Goal: Information Seeking & Learning: Learn about a topic

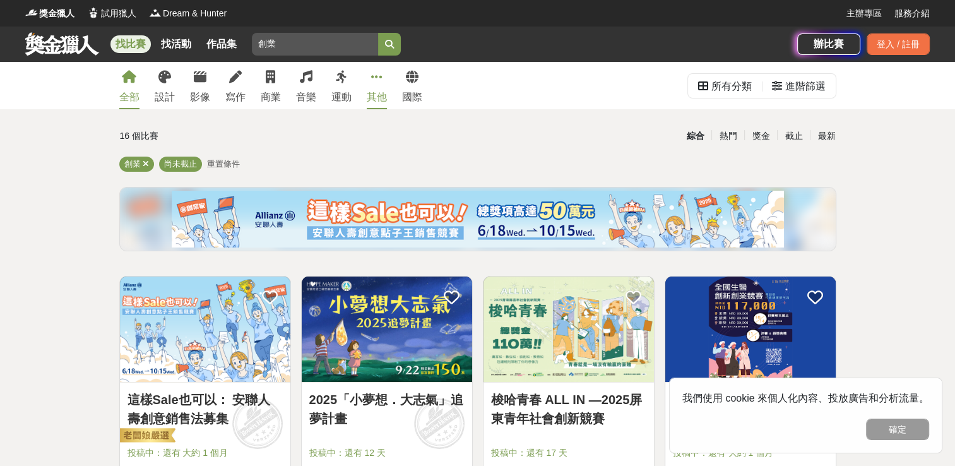
click at [371, 87] on link "其他" at bounding box center [377, 85] width 20 height 47
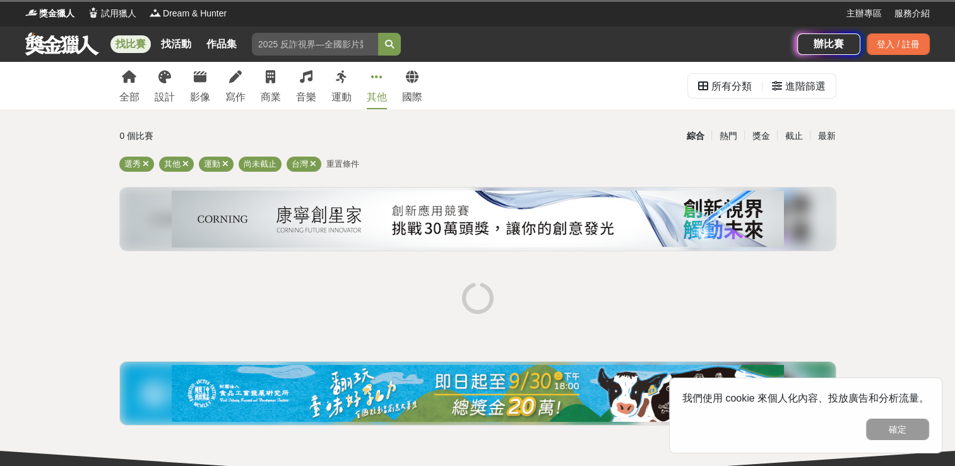
click at [371, 87] on link "其他" at bounding box center [377, 85] width 20 height 47
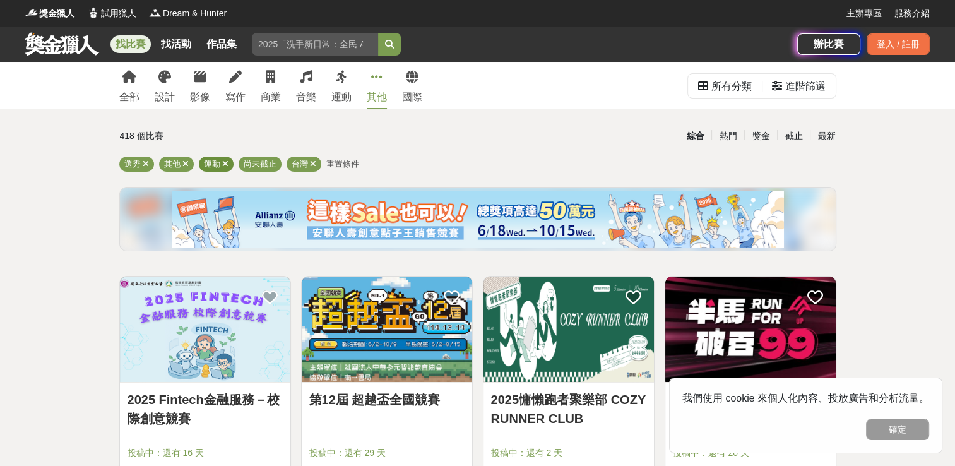
click at [224, 162] on icon at bounding box center [225, 164] width 6 height 8
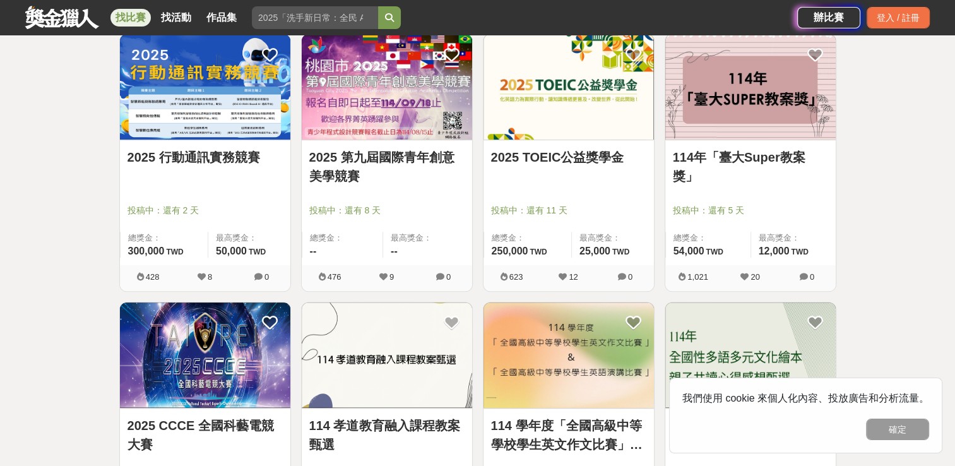
scroll to position [823, 0]
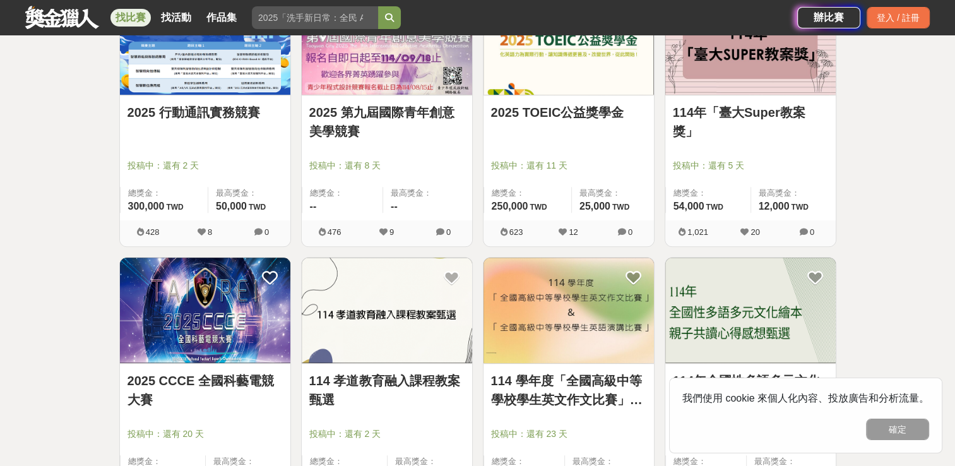
click at [220, 76] on img at bounding box center [205, 41] width 170 height 105
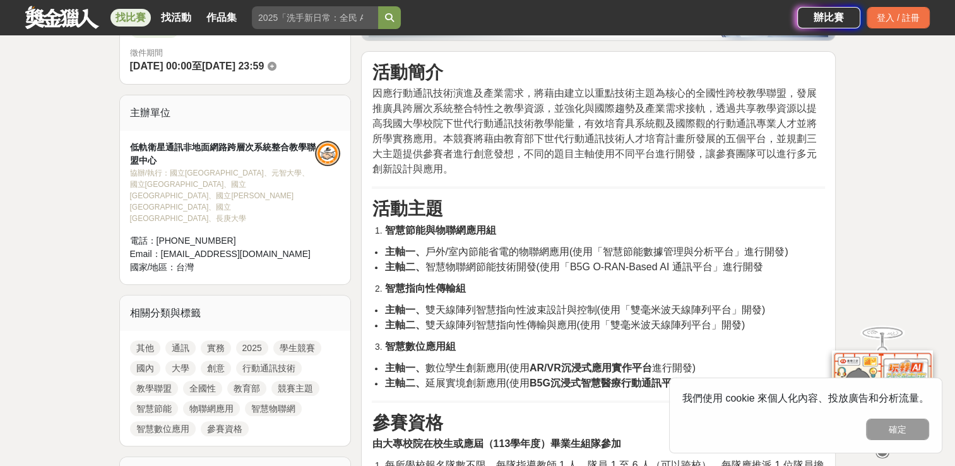
scroll to position [379, 0]
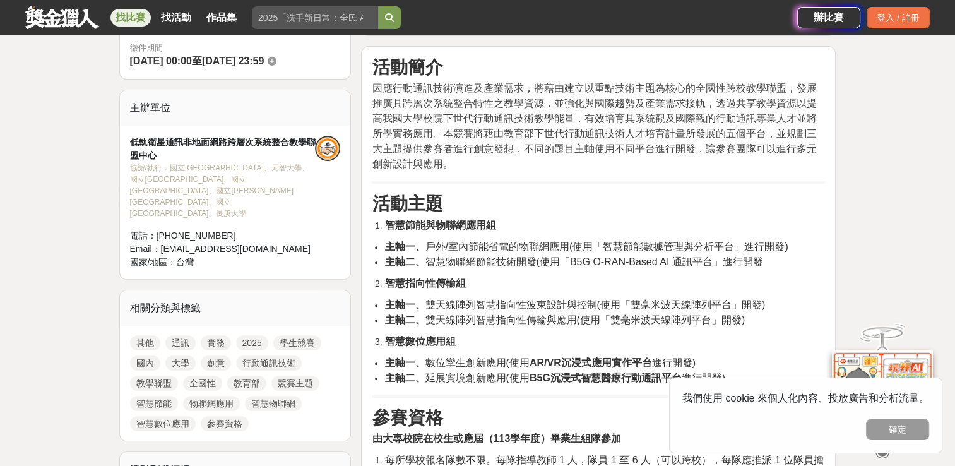
click at [387, 189] on h3 "活動主題" at bounding box center [598, 203] width 453 height 21
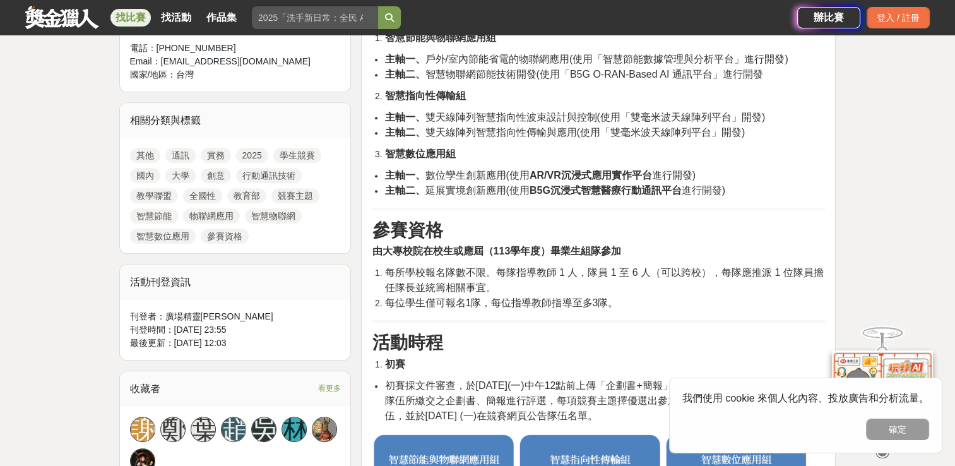
scroll to position [568, 0]
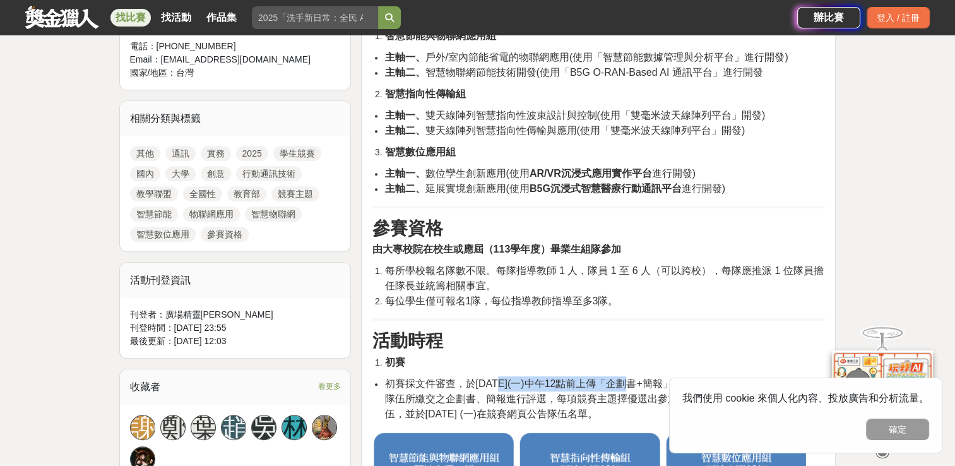
drag, startPoint x: 501, startPoint y: 381, endPoint x: 632, endPoint y: 386, distance: 130.8
click at [387, 189] on span "初賽採文件審查，於[DATE](一)中午12點前上傳「企劃書+簡報」至競賽網頁。由評審委員依各參賽隊伍所繳交之企劃書、簡報進行評選，每項競賽主題擇優選出參加決…" at bounding box center [604, 398] width 439 height 41
copy span "[DATE](一)中午12點前上傳"
drag, startPoint x: 389, startPoint y: 381, endPoint x: 666, endPoint y: 378, distance: 277.2
click at [387, 189] on span "初賽採文件審查，於[DATE](一)中午12點前上傳「企劃書+簡報」至競賽網頁。由評審委員依各參賽隊伍所繳交之企劃書、簡報進行評選，每項競賽主題擇優選出參加決…" at bounding box center [604, 398] width 439 height 41
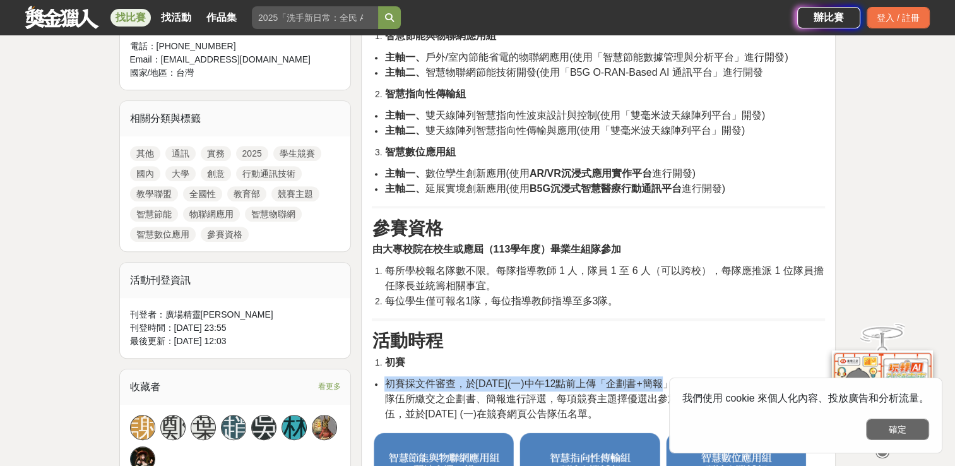
click at [387, 189] on button "確定" at bounding box center [897, 429] width 63 height 21
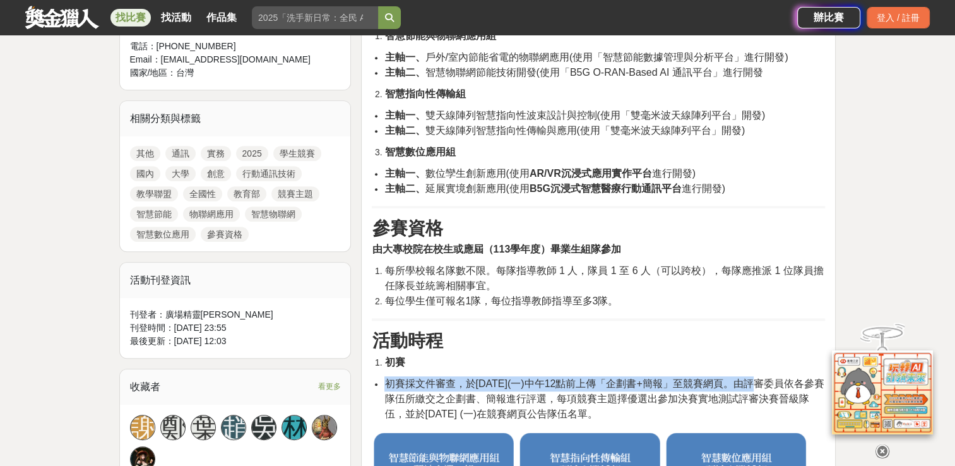
drag, startPoint x: 755, startPoint y: 380, endPoint x: 386, endPoint y: 390, distance: 368.9
click at [386, 189] on li "初賽採文件審查，於[DATE](一)中午12點前上傳「企劃書+簡報」至競賽網頁。由評審委員依各參賽隊伍所繳交之企劃書、簡報進行評選，每項競賽主題擇優選出參加決…" at bounding box center [605, 398] width 441 height 45
copy span "初賽採文件審查，於[DATE](一)中午12點前上傳「企劃書+簡報」至競賽網頁"
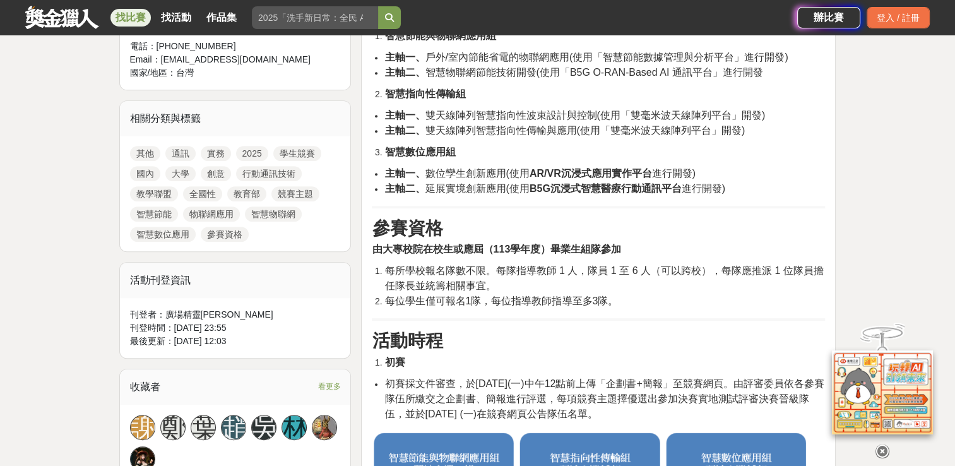
click at [387, 189] on span "每位學生僅可報名1隊，每位指導教師指導至多3隊。" at bounding box center [502, 301] width 234 height 11
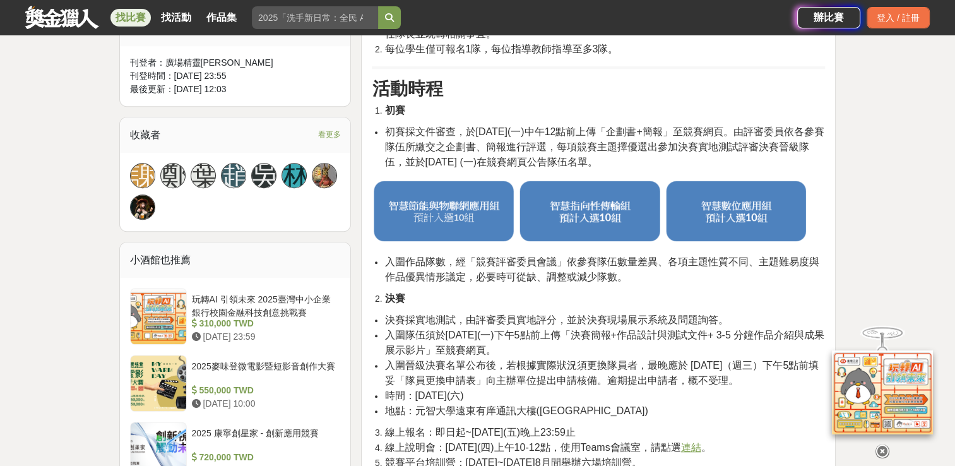
scroll to position [821, 0]
drag, startPoint x: 607, startPoint y: 430, endPoint x: 386, endPoint y: 430, distance: 221.6
click at [386, 189] on span "線上報名：即日起~[DATE](五)晚上23:59止" at bounding box center [480, 431] width 191 height 11
drag, startPoint x: 386, startPoint y: 430, endPoint x: 475, endPoint y: 431, distance: 89.0
copy span "線上報名：即日起~[DATE](五)晚上23:59止"
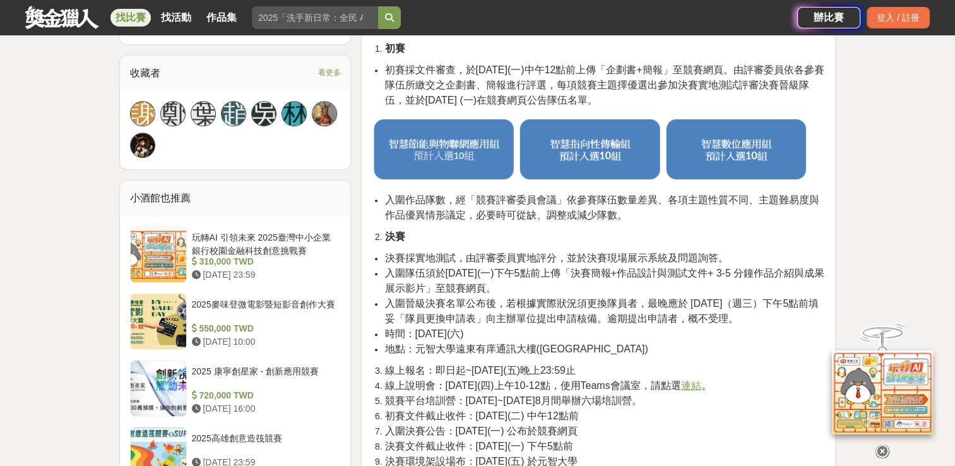
scroll to position [884, 0]
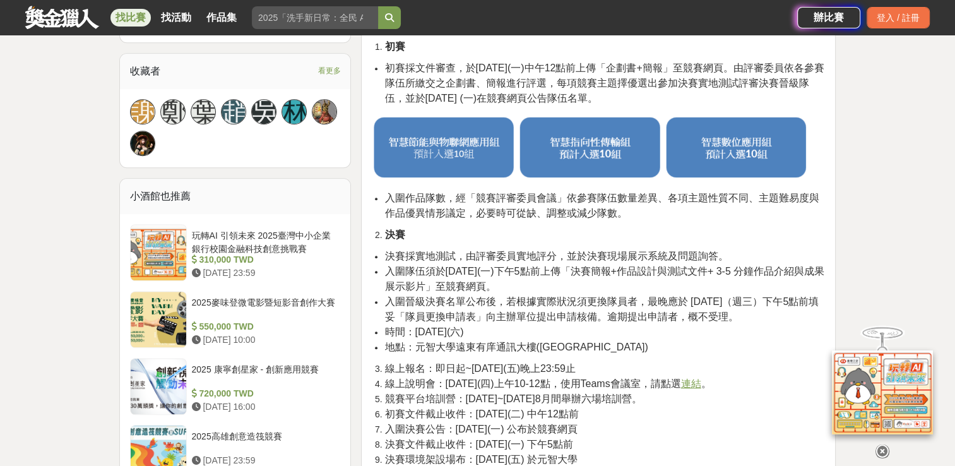
click at [387, 189] on li "時間：[DATE](六)" at bounding box center [605, 332] width 441 height 15
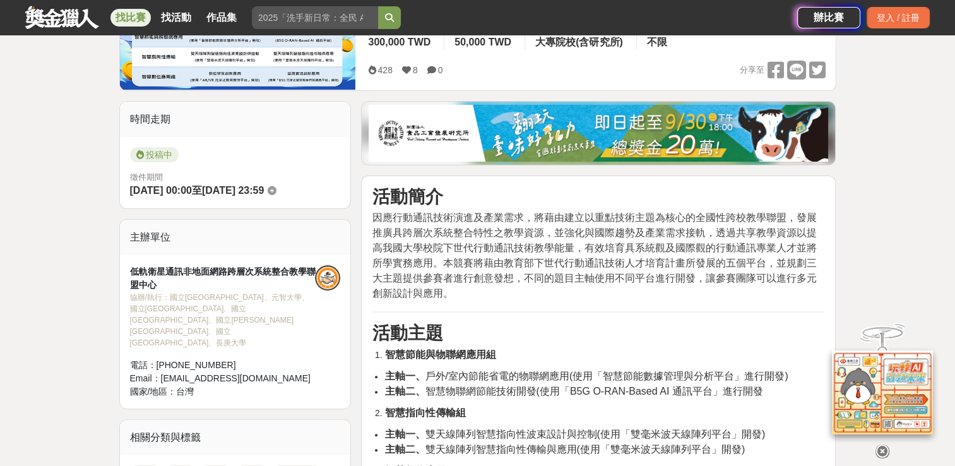
scroll to position [0, 0]
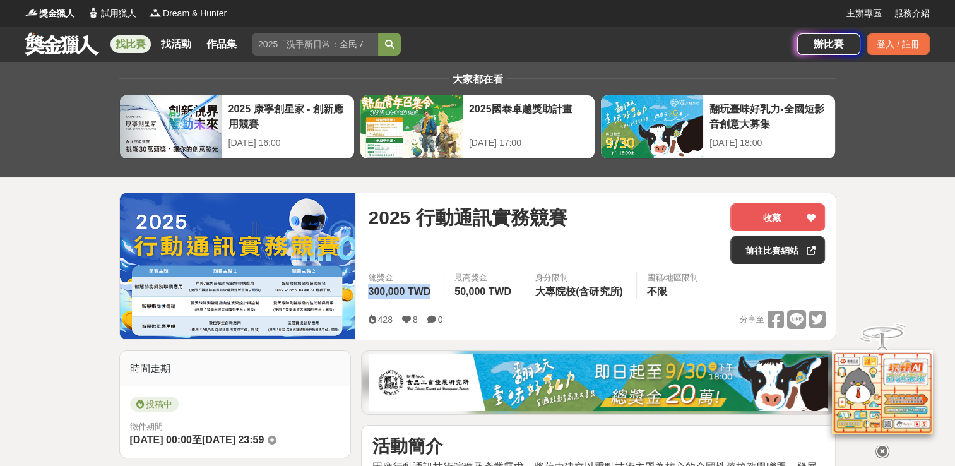
drag, startPoint x: 431, startPoint y: 292, endPoint x: 364, endPoint y: 296, distance: 67.7
click at [364, 189] on div "總獎金 300,000 TWD" at bounding box center [401, 286] width 86 height 28
copy span "300,000 TWD"
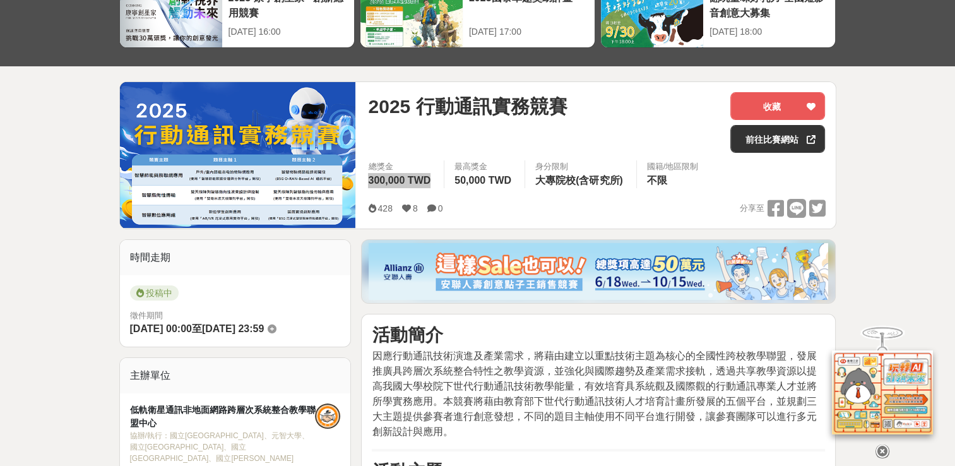
scroll to position [126, 0]
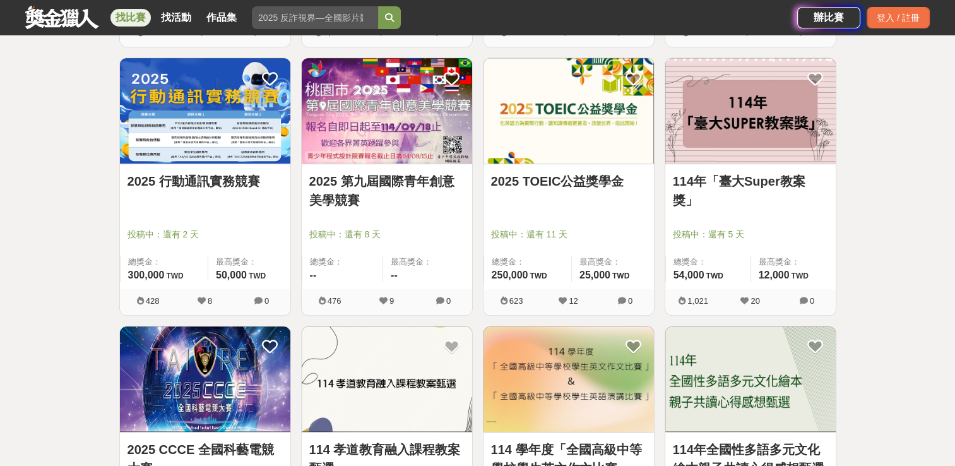
scroll to position [823, 0]
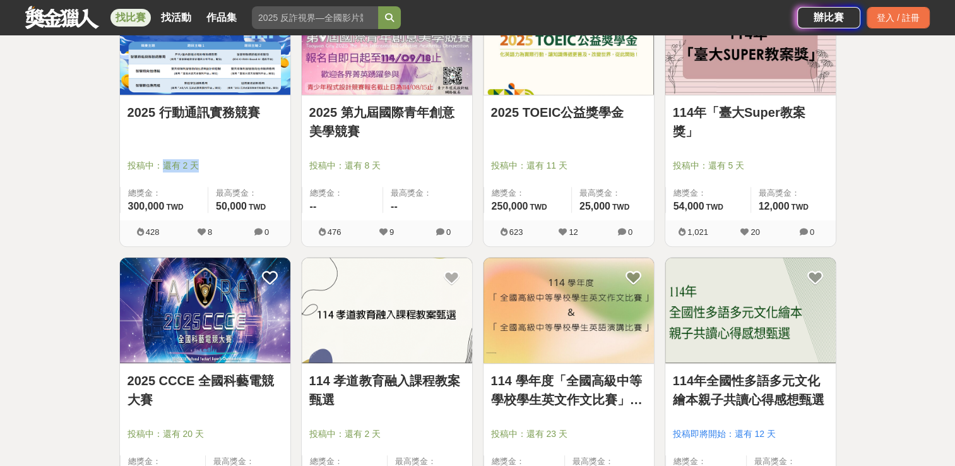
drag, startPoint x: 206, startPoint y: 165, endPoint x: 163, endPoint y: 164, distance: 43.6
click at [163, 164] on span "投稿中：還有 2 天" at bounding box center [205, 165] width 155 height 13
drag, startPoint x: 163, startPoint y: 164, endPoint x: 177, endPoint y: 165, distance: 14.5
copy span "還有 2 天"
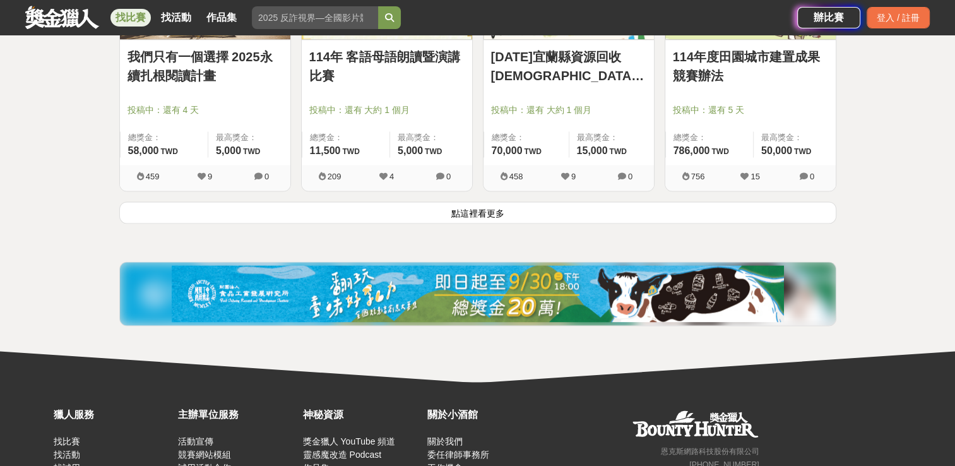
scroll to position [1707, 0]
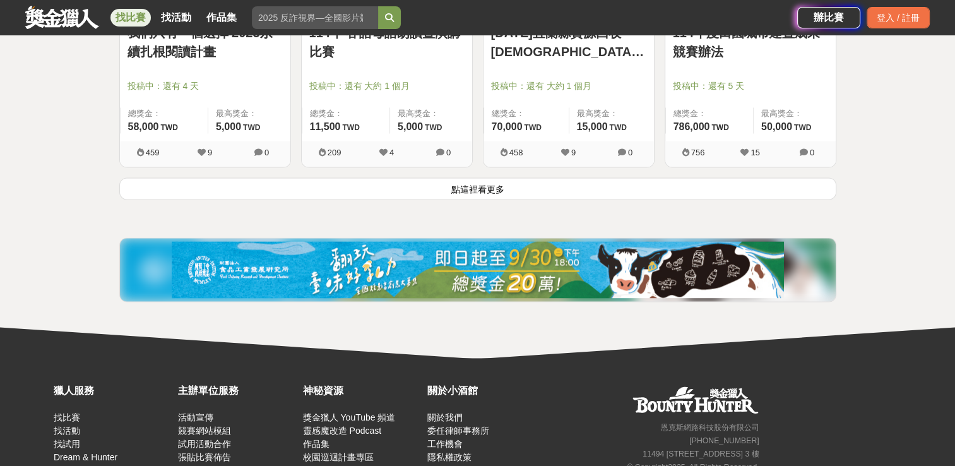
click at [387, 181] on button "點這裡看更多" at bounding box center [477, 188] width 717 height 22
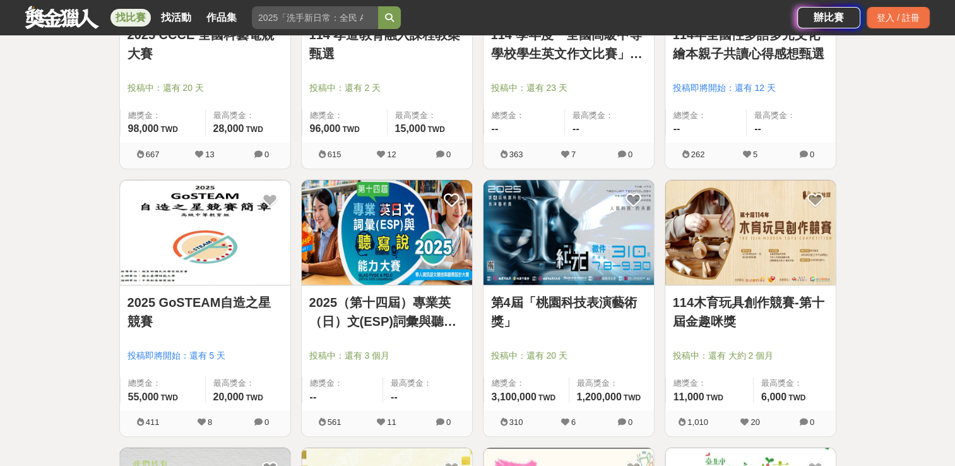
scroll to position [887, 0]
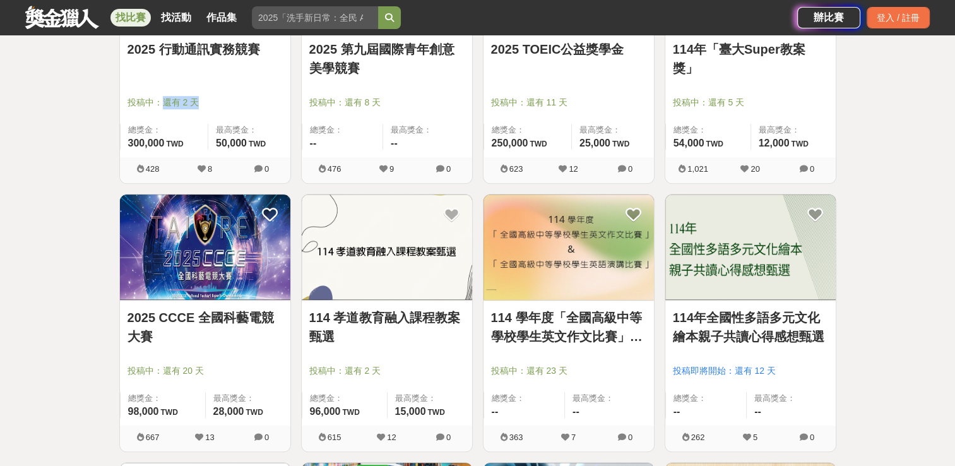
click at [222, 47] on link "2025 行動通訊實務競賽" at bounding box center [205, 49] width 155 height 19
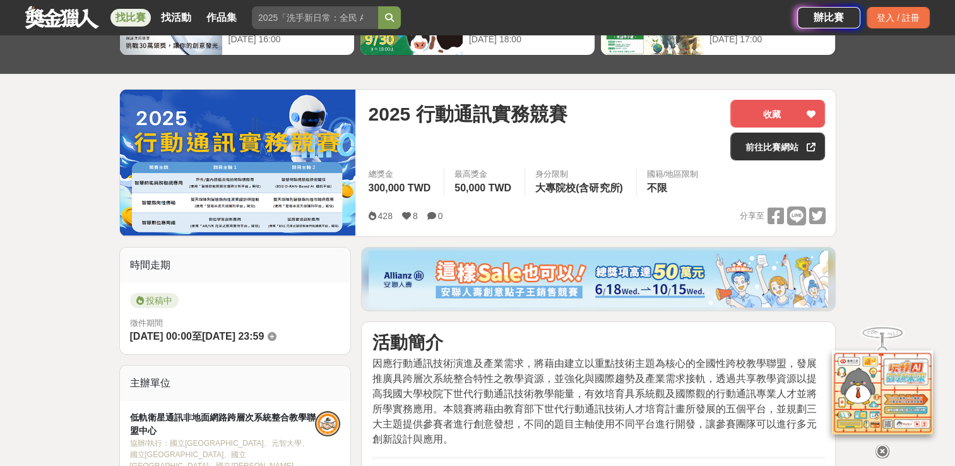
scroll to position [126, 0]
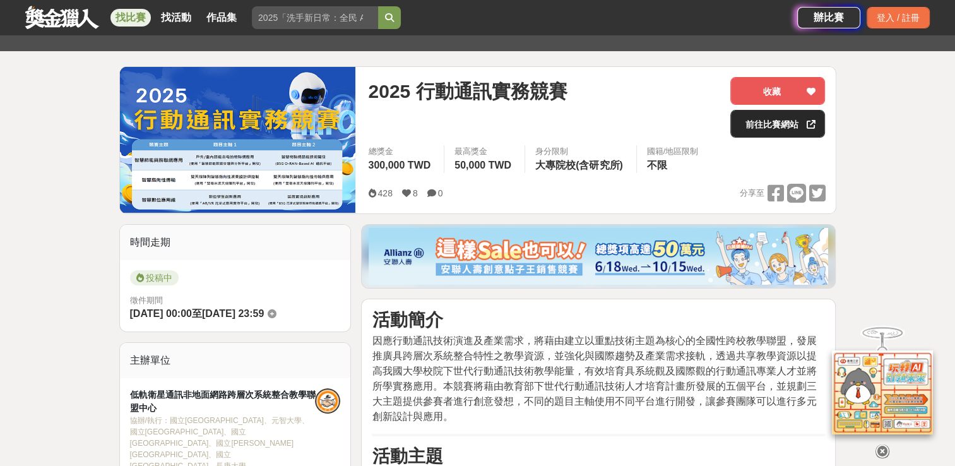
click at [387, 126] on link "前往比賽網站" at bounding box center [778, 124] width 95 height 28
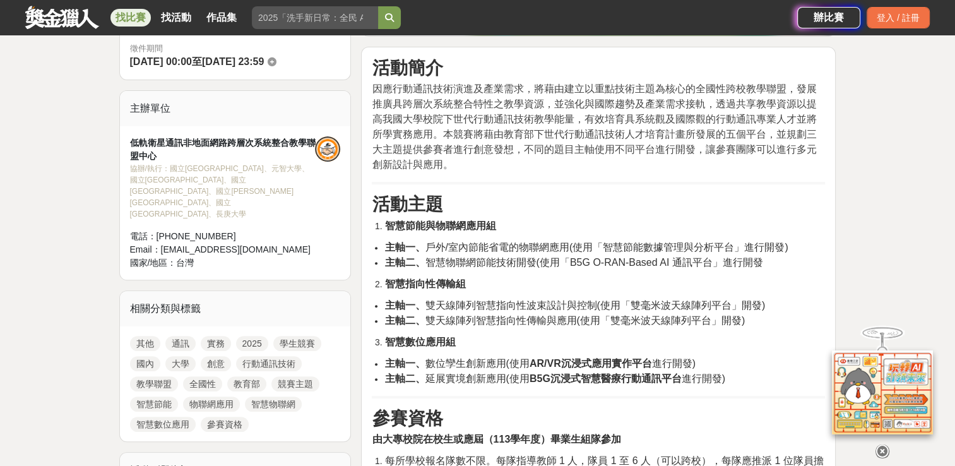
scroll to position [379, 0]
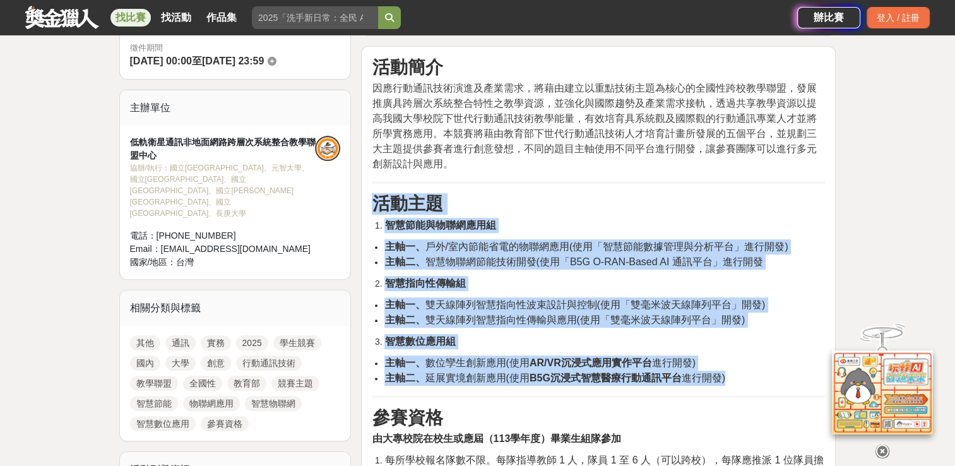
drag, startPoint x: 729, startPoint y: 383, endPoint x: 376, endPoint y: 205, distance: 395.0
drag, startPoint x: 376, startPoint y: 205, endPoint x: 386, endPoint y: 205, distance: 10.1
copy div "活動主題 智慧節能與物聯網應用組 主軸一、 戶外/室內節能省電的物聯網應用(使用「智慧節能數據管理與分析平台」進行開發) 主軸二、 智慧物聯網節能技術開發(使…"
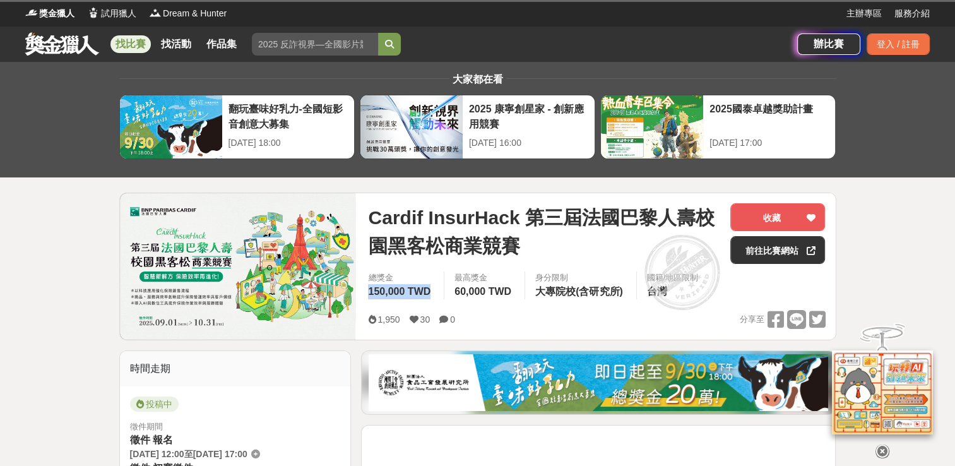
drag, startPoint x: 427, startPoint y: 289, endPoint x: 362, endPoint y: 292, distance: 65.1
click at [362, 292] on div "總獎金 150,000 TWD" at bounding box center [401, 286] width 86 height 28
drag, startPoint x: 362, startPoint y: 292, endPoint x: 377, endPoint y: 292, distance: 14.5
copy span "150,000 TWD"
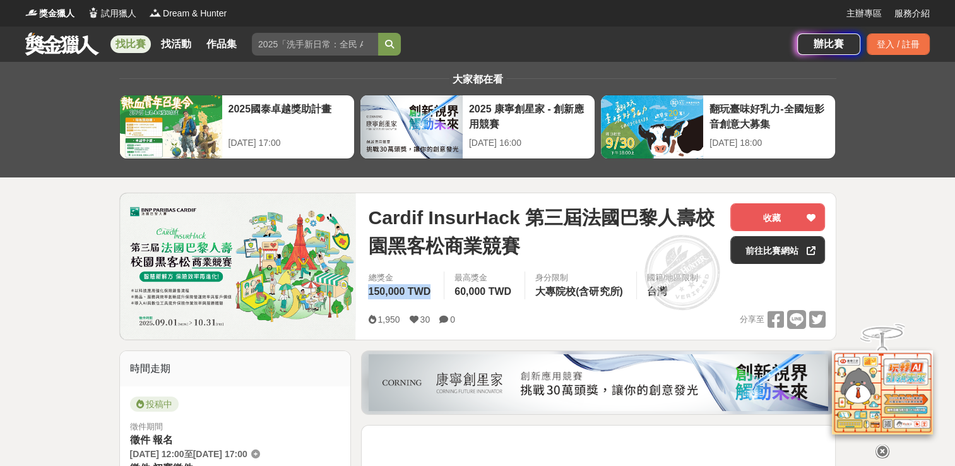
click at [274, 400] on div "投稿中" at bounding box center [235, 407] width 211 height 20
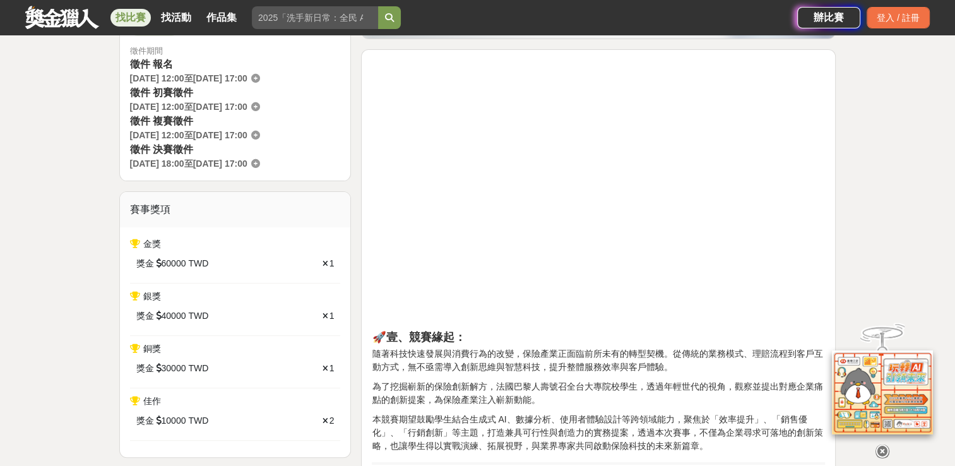
scroll to position [379, 0]
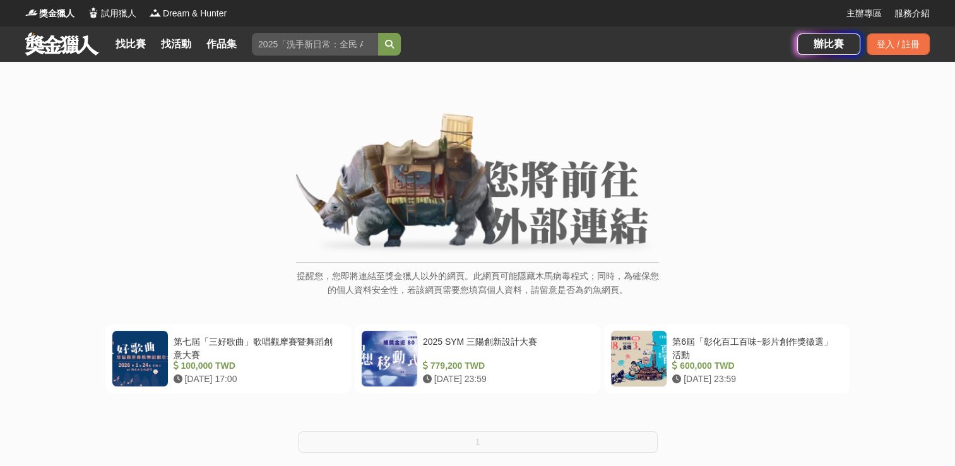
click at [503, 230] on img at bounding box center [477, 184] width 363 height 143
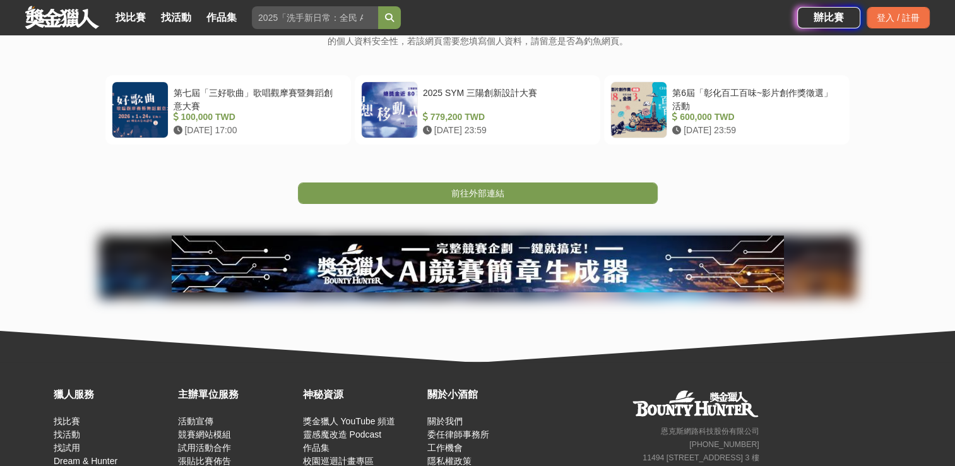
scroll to position [253, 0]
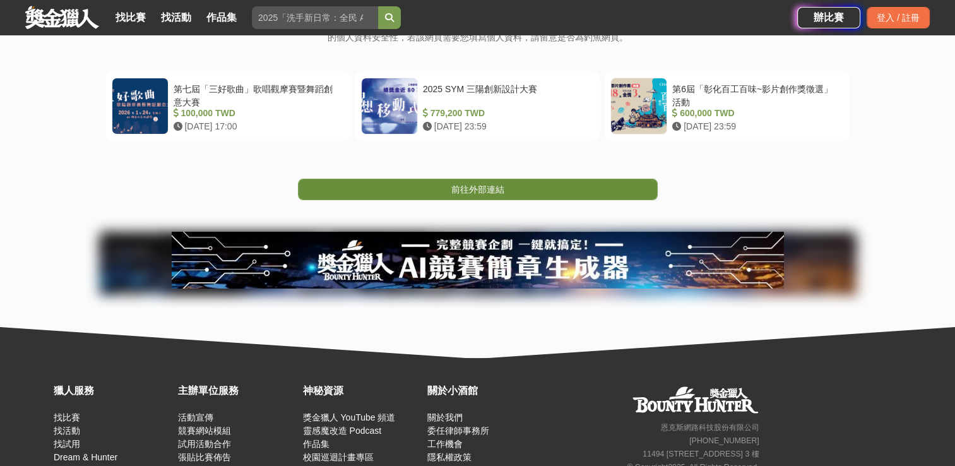
click at [513, 189] on link "前往外部連結" at bounding box center [478, 189] width 360 height 21
